Goal: Task Accomplishment & Management: Use online tool/utility

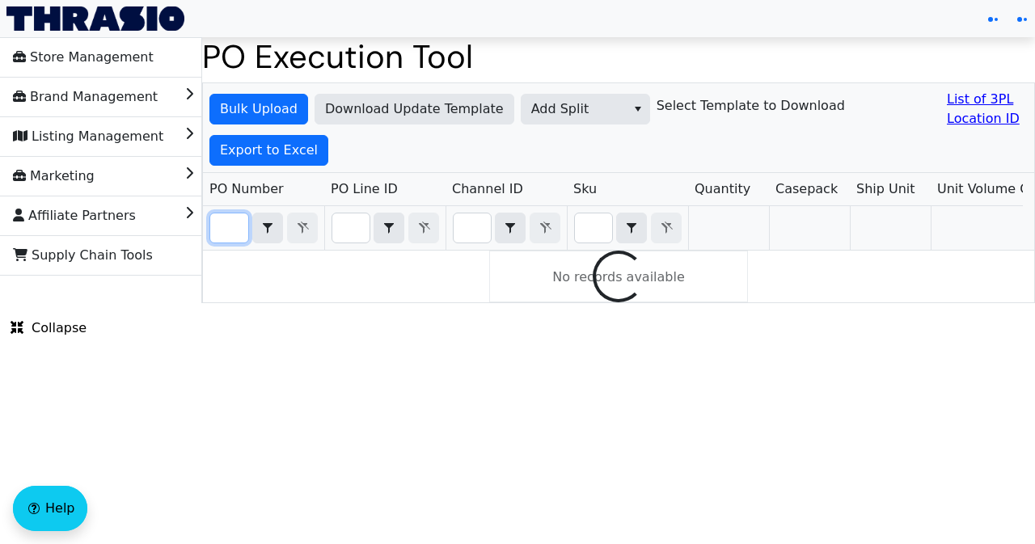
click at [230, 227] on input "Filter" at bounding box center [229, 227] width 38 height 29
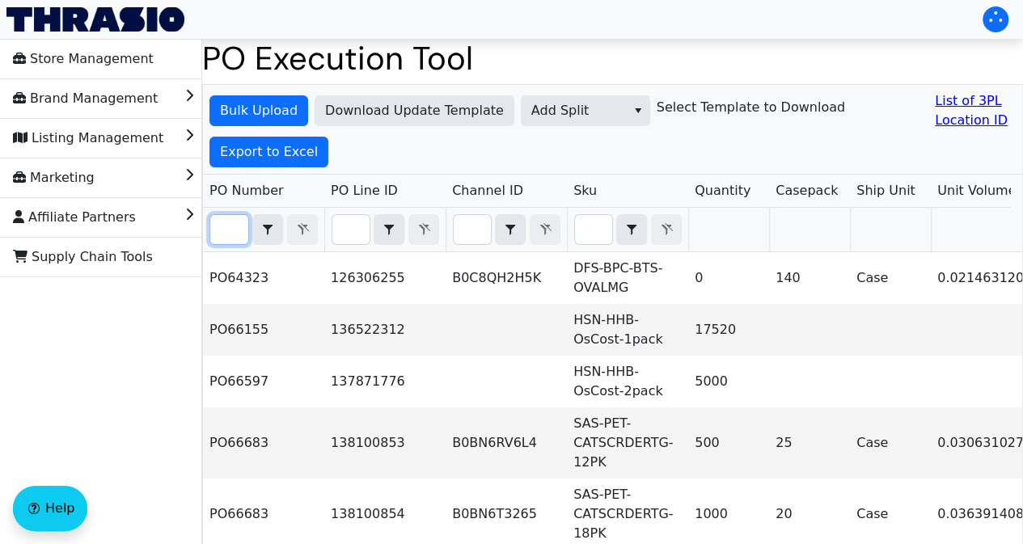
paste input "PO67062"
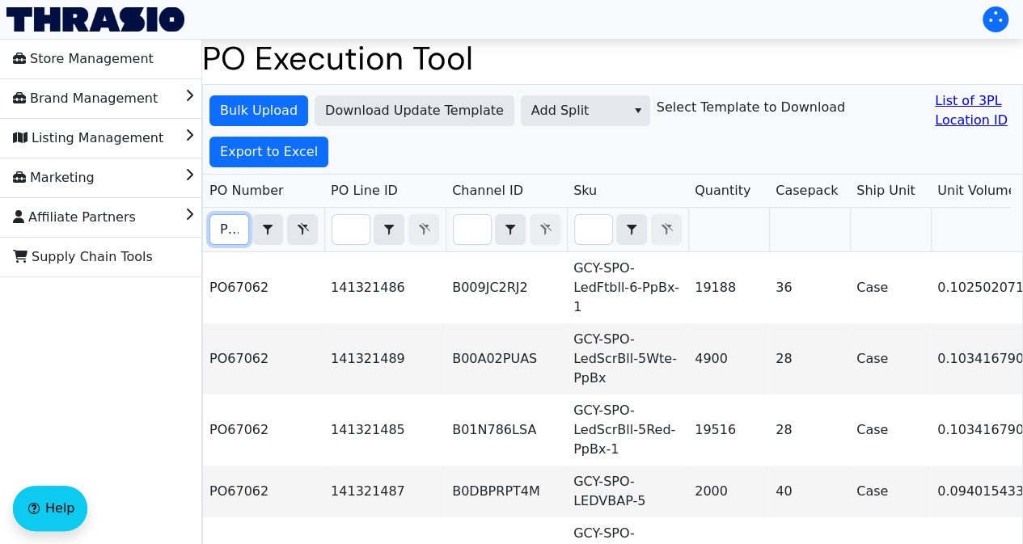
scroll to position [0, 36]
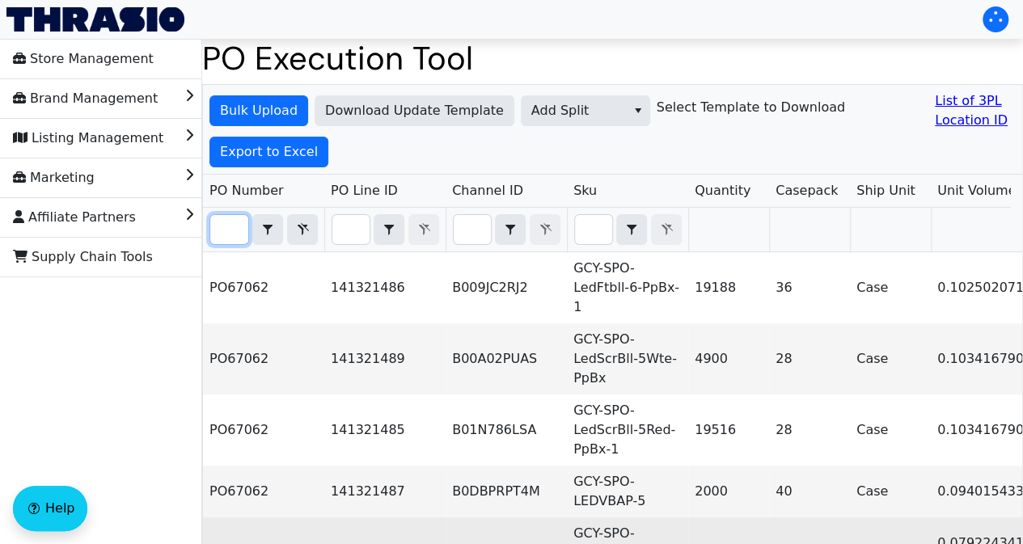
type input "PO67062"
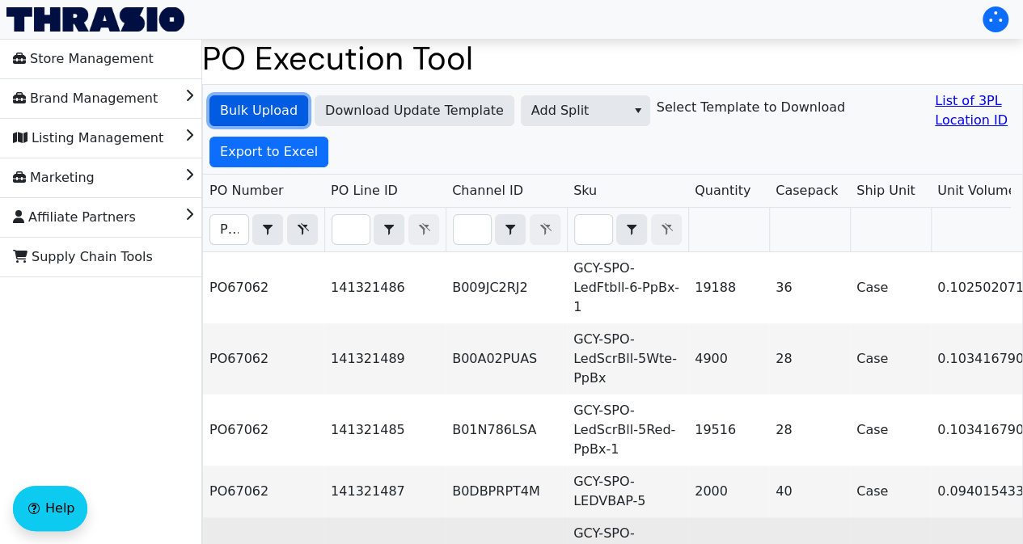
click at [278, 103] on span "Bulk Upload" at bounding box center [259, 110] width 78 height 19
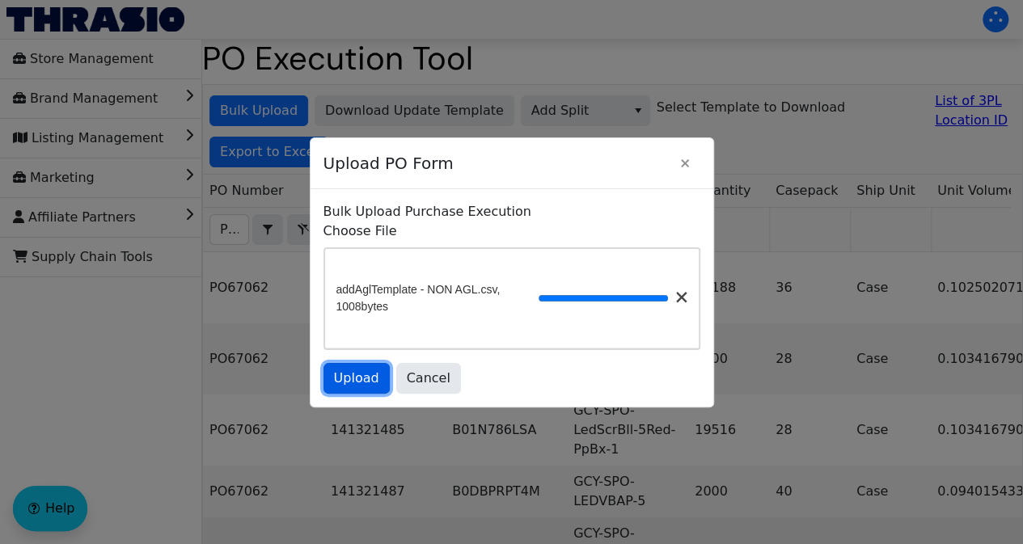
click at [368, 388] on span "Upload" at bounding box center [356, 378] width 45 height 19
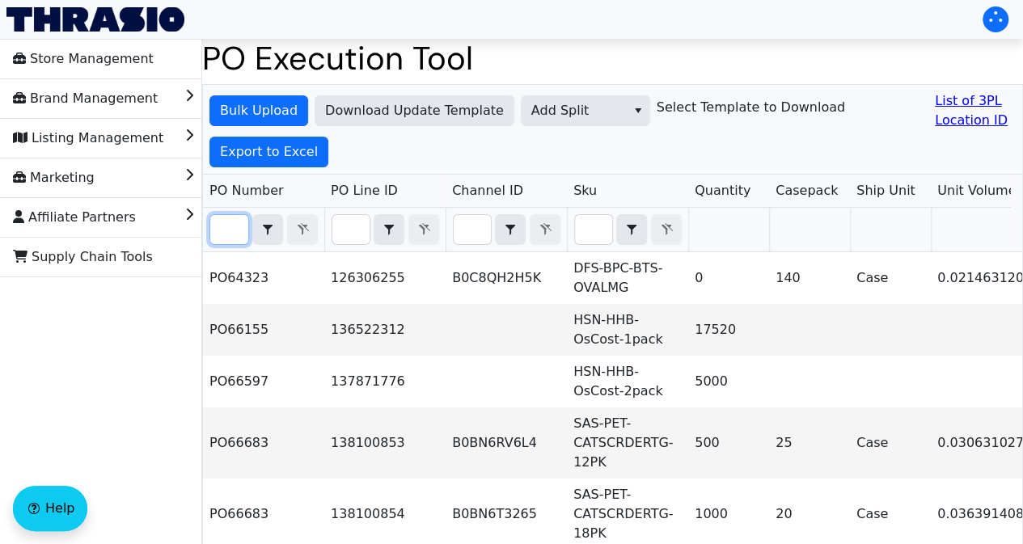
click at [235, 227] on input "Filter" at bounding box center [229, 229] width 38 height 29
paste input "PO67062"
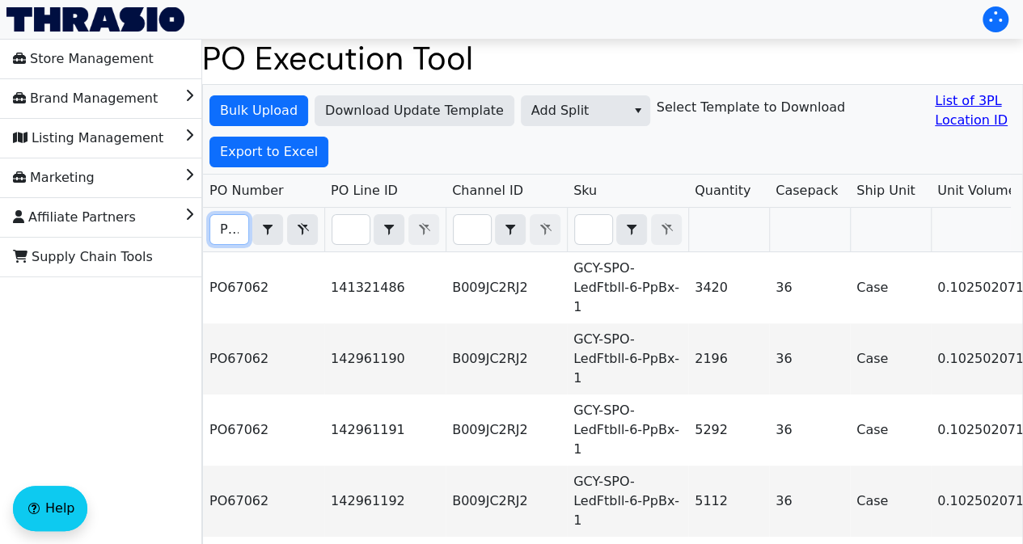
scroll to position [0, 36]
type input "PO67062"
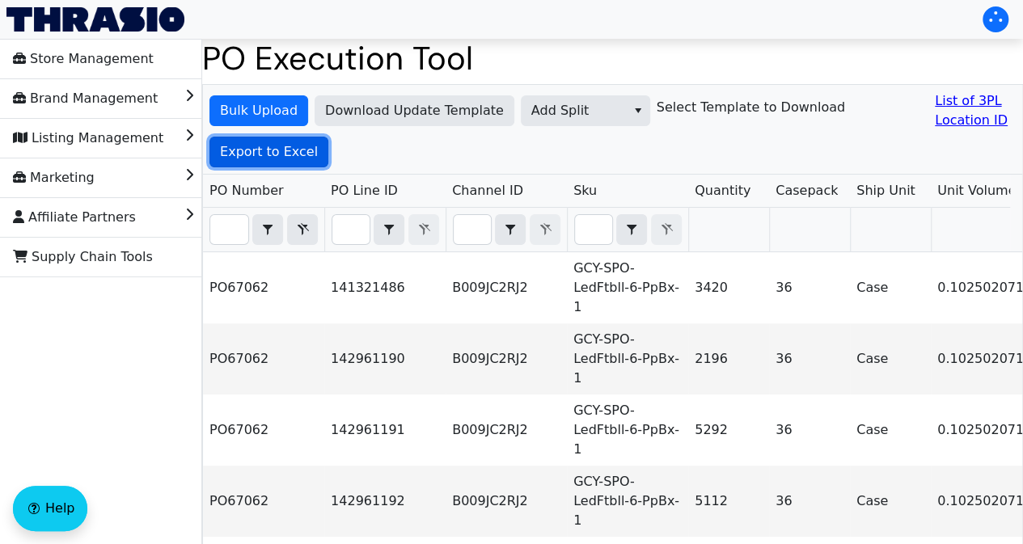
scroll to position [0, 0]
click at [269, 156] on span "Export to Excel" at bounding box center [269, 151] width 98 height 19
click at [256, 170] on div "Bulk Upload Download Update Template Add Split Select Template to Download List…" at bounding box center [612, 130] width 819 height 90
click at [256, 153] on span "Export to Excel" at bounding box center [269, 151] width 98 height 19
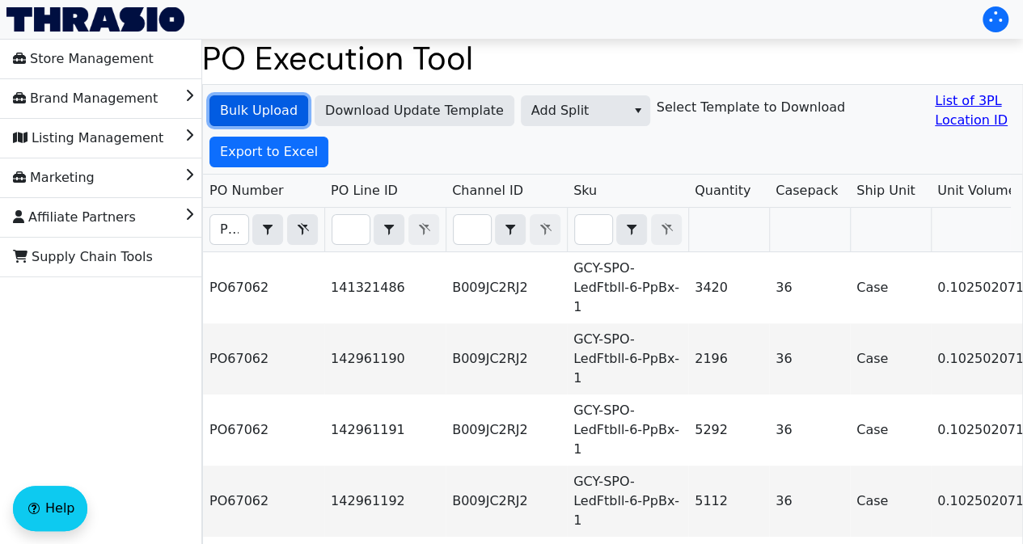
click at [285, 110] on span "Bulk Upload" at bounding box center [259, 110] width 78 height 19
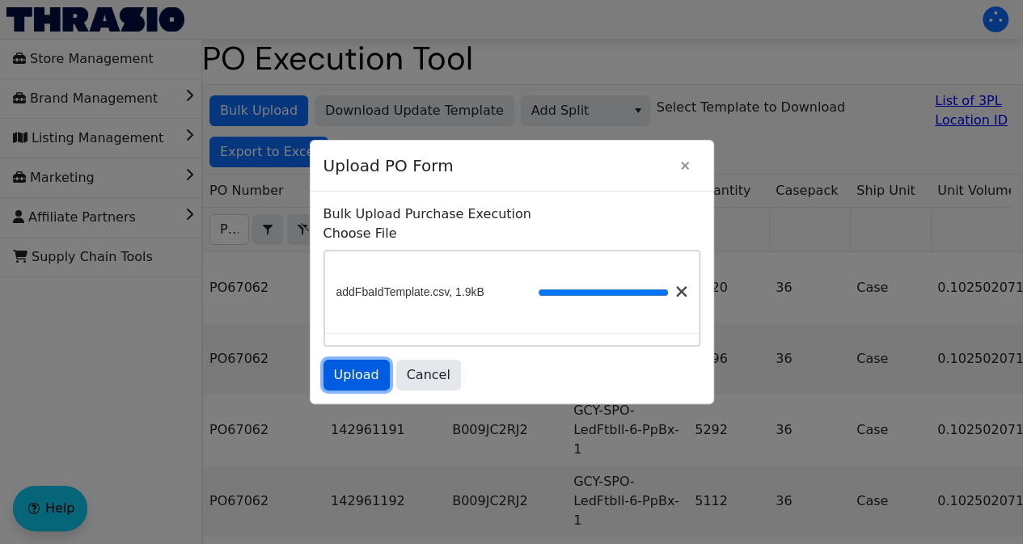
click at [356, 380] on span "Upload" at bounding box center [356, 374] width 45 height 19
